Goal: Task Accomplishment & Management: Use online tool/utility

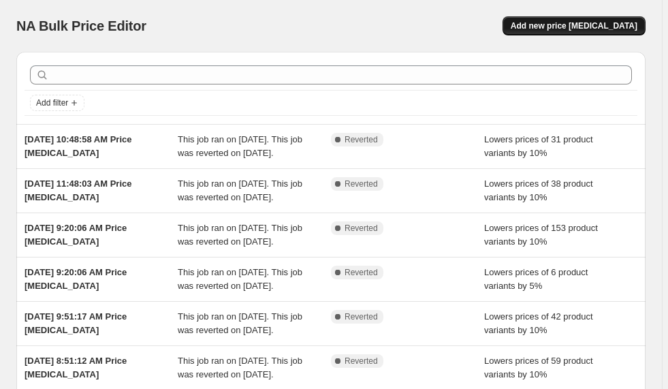
click at [567, 22] on span "Add new price [MEDICAL_DATA]" at bounding box center [574, 25] width 127 height 11
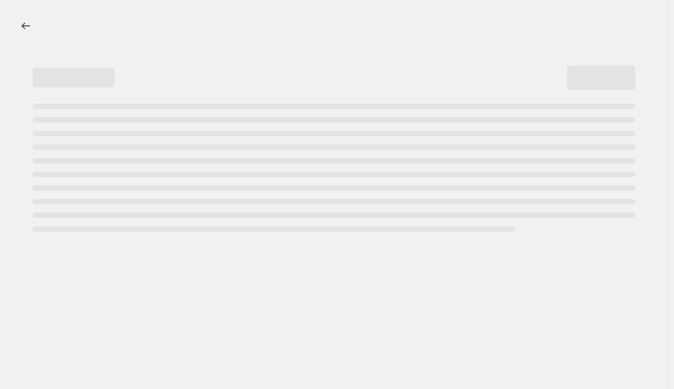
select select "percentage"
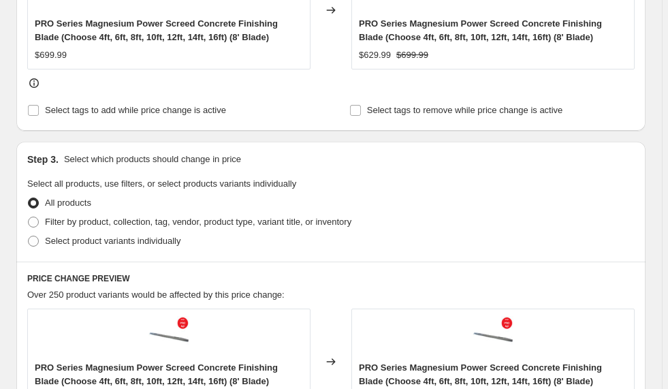
scroll to position [649, 0]
click at [57, 243] on span "Select product variants individually" at bounding box center [113, 240] width 136 height 10
click at [29, 236] on input "Select product variants individually" at bounding box center [28, 235] width 1 height 1
radio input "true"
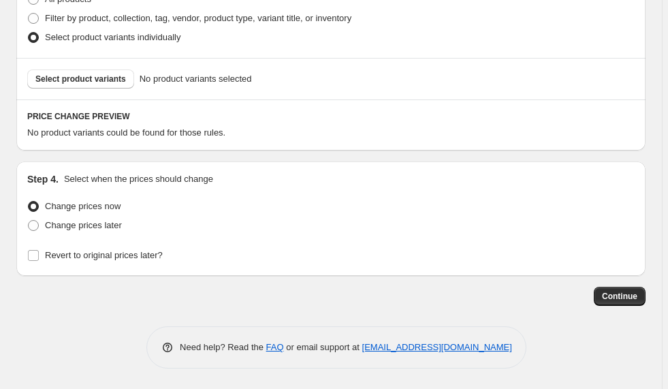
scroll to position [852, 0]
click at [104, 88] on button "Select product variants" at bounding box center [80, 79] width 107 height 19
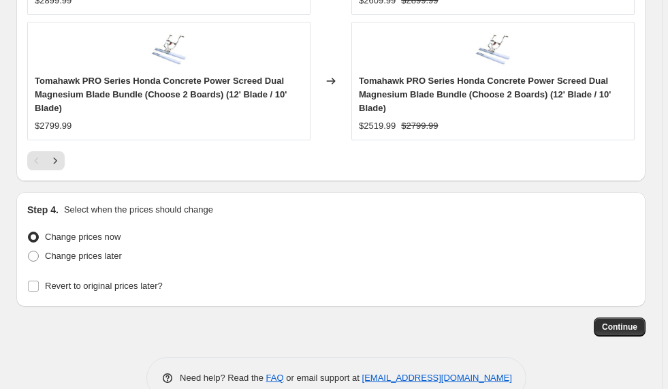
scroll to position [1495, 0]
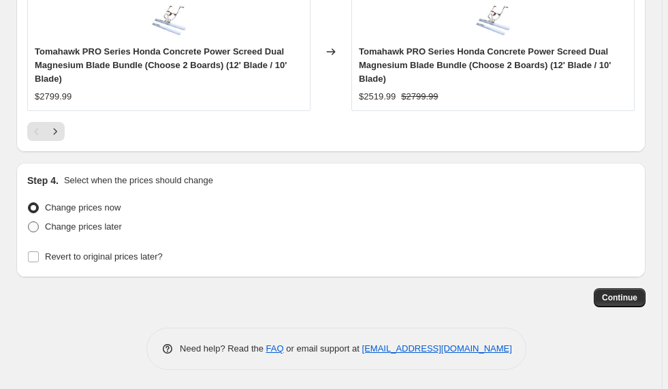
click at [89, 227] on span "Change prices later" at bounding box center [83, 226] width 77 height 10
click at [29, 222] on input "Change prices later" at bounding box center [28, 221] width 1 height 1
radio input "true"
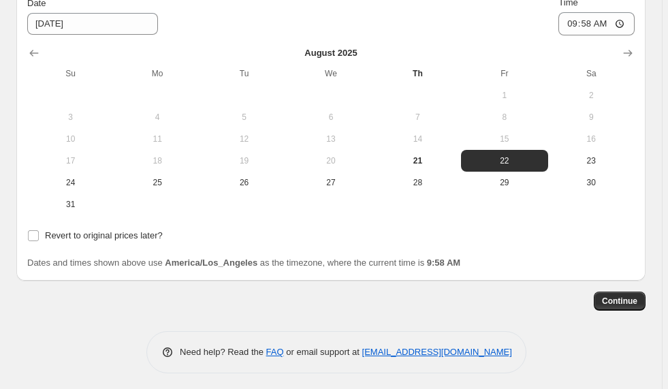
scroll to position [1749, 0]
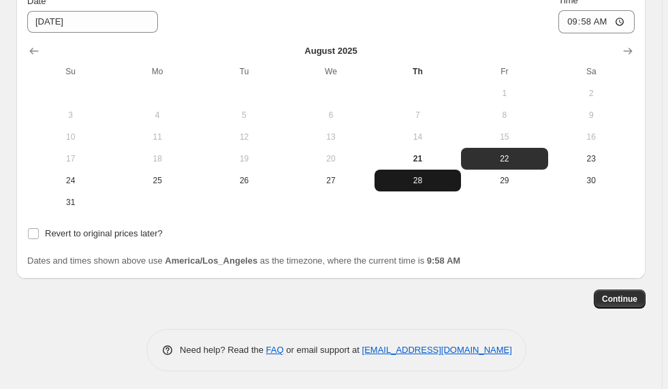
click at [414, 180] on span "28" at bounding box center [418, 180] width 76 height 11
type input "[DATE]"
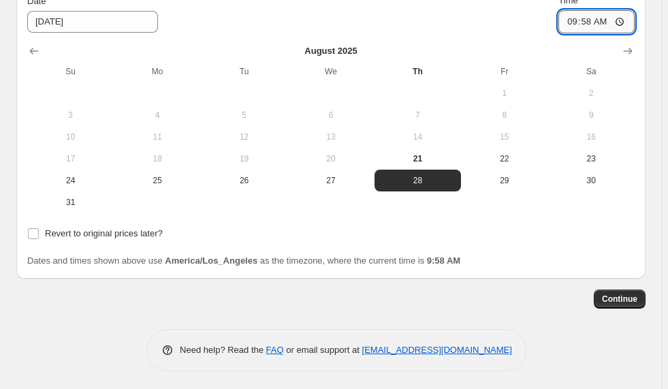
click at [577, 16] on input "09:58" at bounding box center [597, 21] width 76 height 23
type input "00:00"
click at [452, 236] on div "Revert to original prices later?" at bounding box center [331, 233] width 608 height 19
click at [103, 232] on span "Revert to original prices later?" at bounding box center [104, 233] width 118 height 10
click at [39, 232] on input "Revert to original prices later?" at bounding box center [33, 233] width 11 height 11
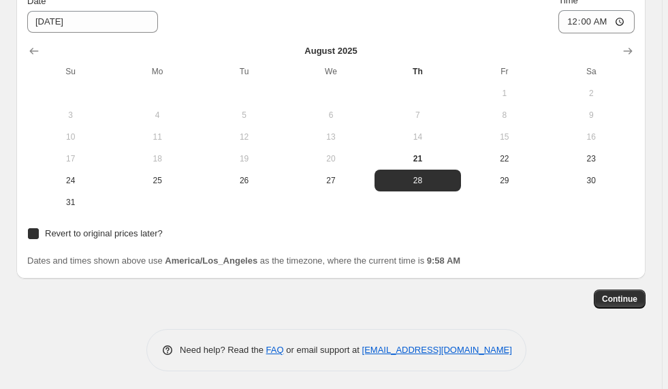
checkbox input "true"
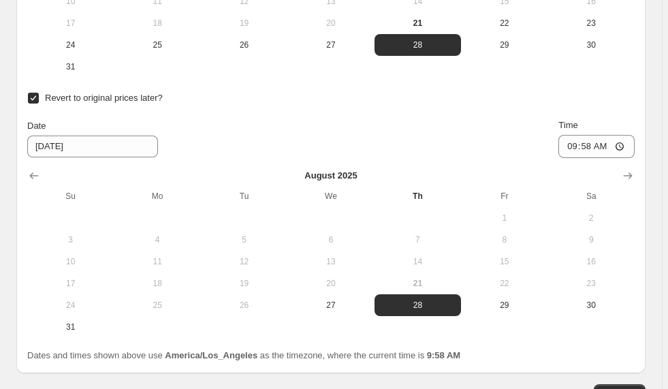
scroll to position [1899, 0]
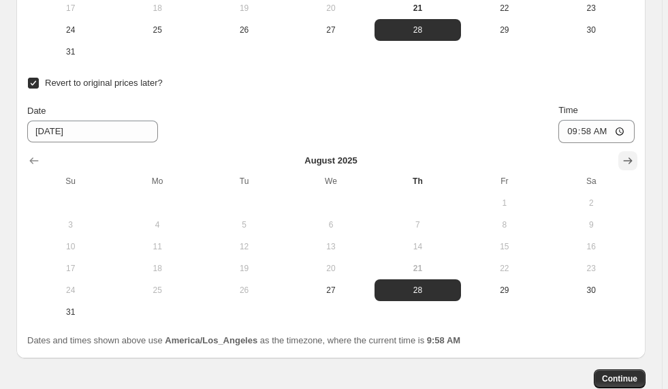
click at [632, 159] on icon "Show next month, September 2025" at bounding box center [628, 161] width 9 height 7
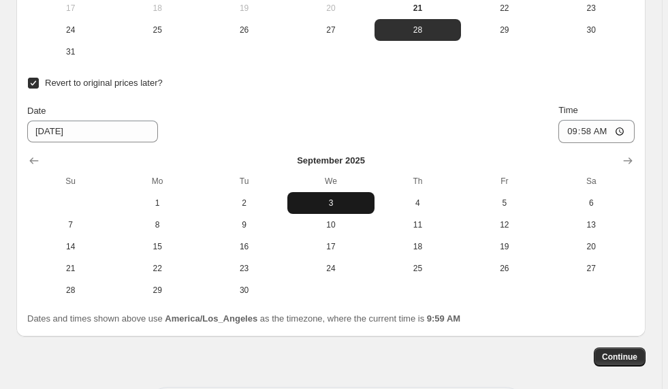
click at [305, 208] on button "3" at bounding box center [330, 203] width 87 height 22
type input "[DATE]"
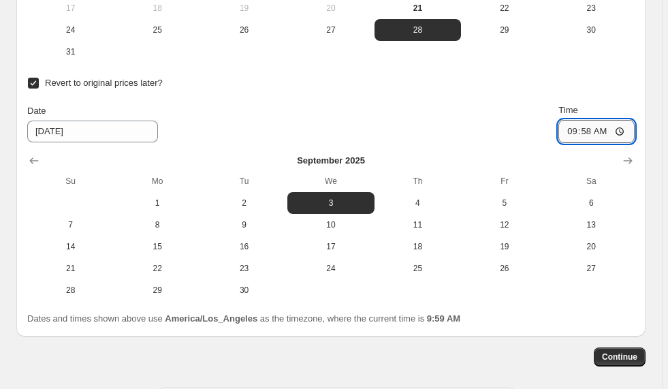
click at [572, 128] on input "09:58" at bounding box center [597, 131] width 76 height 23
type input "00:00"
click at [627, 352] on span "Continue" at bounding box center [619, 357] width 35 height 11
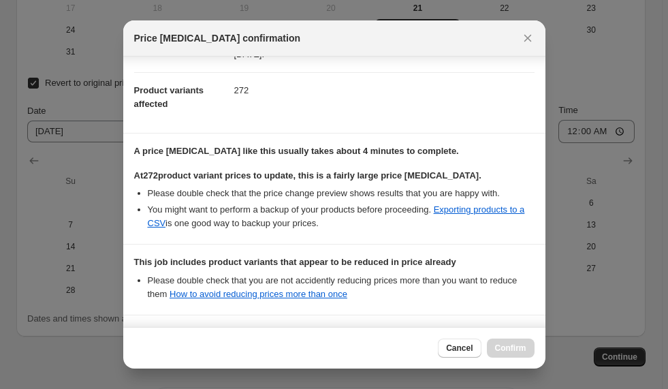
scroll to position [255, 0]
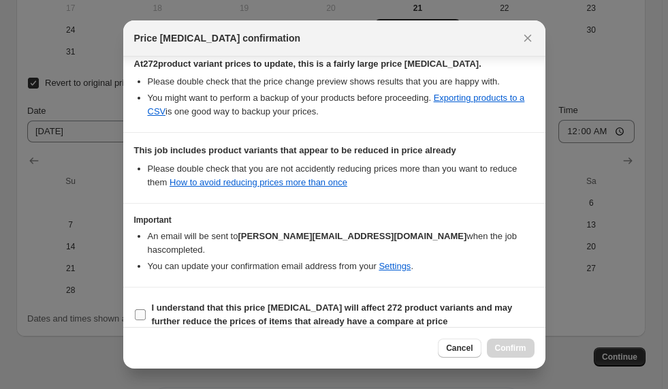
click at [138, 309] on input "I understand that this price [MEDICAL_DATA] will affect 272 product variants an…" at bounding box center [140, 314] width 11 height 11
checkbox input "true"
click at [504, 349] on span "Confirm" at bounding box center [510, 348] width 31 height 11
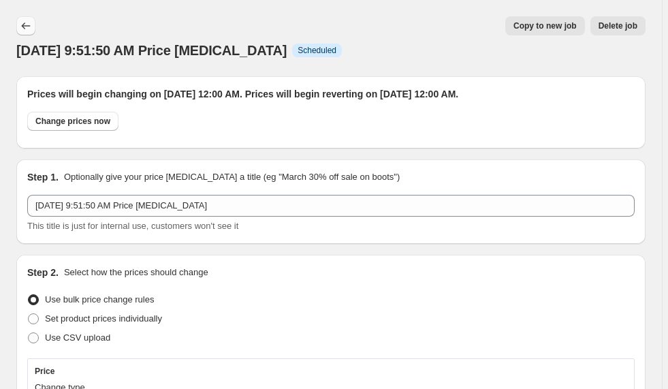
click at [26, 25] on icon "Price change jobs" at bounding box center [26, 26] width 14 height 14
